Goal: Navigation & Orientation: Go to known website

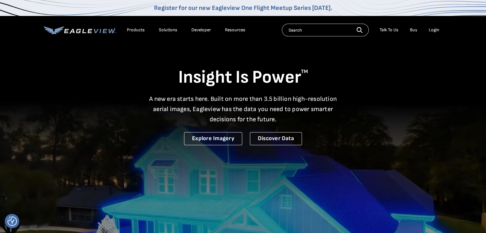
click at [435, 31] on div "Login" at bounding box center [434, 30] width 11 height 6
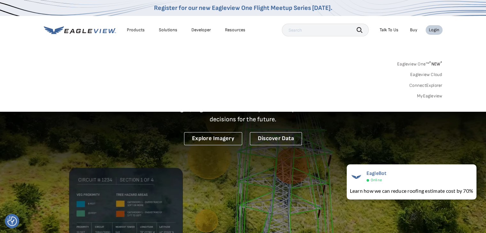
click at [415, 64] on link "Eagleview One™ * NEW *" at bounding box center [419, 62] width 45 height 7
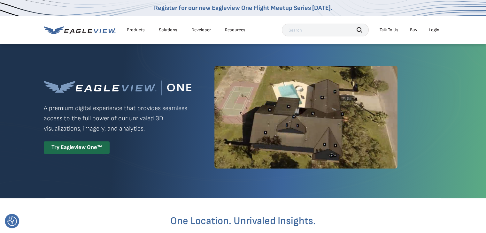
click at [433, 32] on div "Login" at bounding box center [434, 30] width 11 height 6
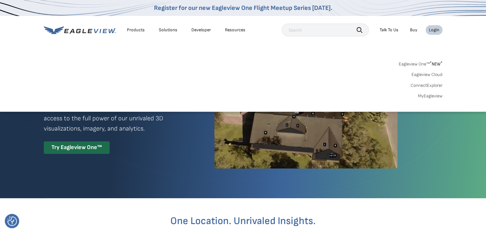
click at [428, 62] on link "Eagleview One™ * NEW *" at bounding box center [421, 62] width 44 height 7
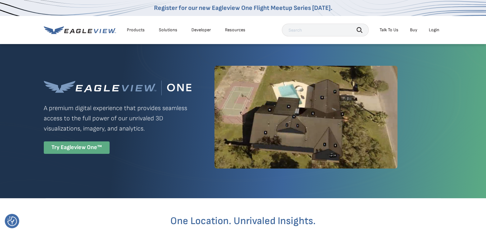
click at [90, 146] on div "Try Eagleview One™" at bounding box center [77, 148] width 66 height 12
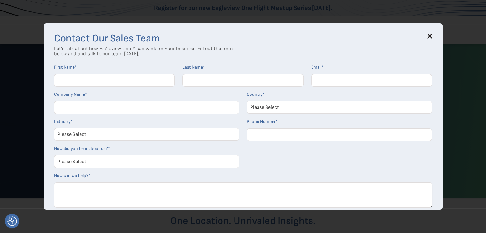
click at [432, 35] on icon at bounding box center [430, 36] width 4 height 4
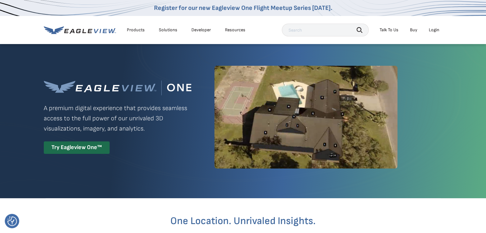
click at [432, 30] on div "Login" at bounding box center [434, 30] width 11 height 6
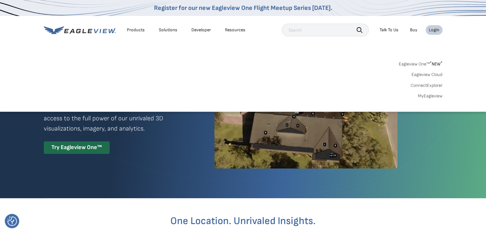
click at [429, 95] on link "MyEagleview" at bounding box center [430, 96] width 25 height 6
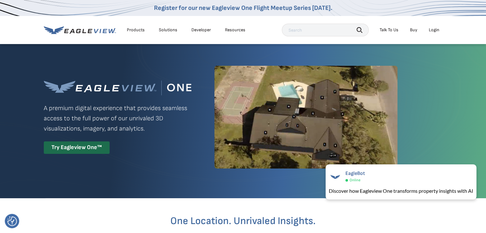
click at [432, 30] on div "Login" at bounding box center [434, 30] width 11 height 6
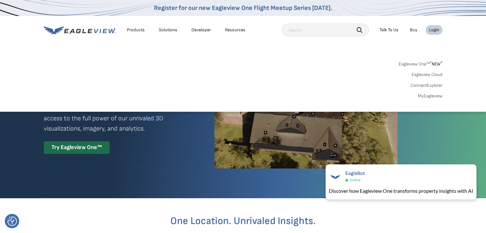
click at [429, 96] on link "MyEagleview" at bounding box center [430, 96] width 25 height 6
